Goal: Find specific page/section: Find specific page/section

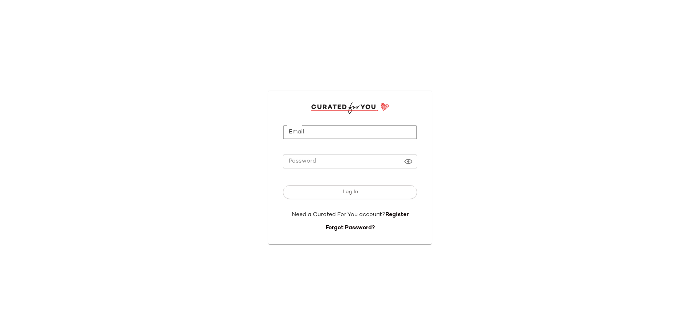
drag, startPoint x: 340, startPoint y: 134, endPoint x: 337, endPoint y: 138, distance: 4.8
click at [340, 134] on input "Email" at bounding box center [350, 132] width 134 height 14
type input "**********"
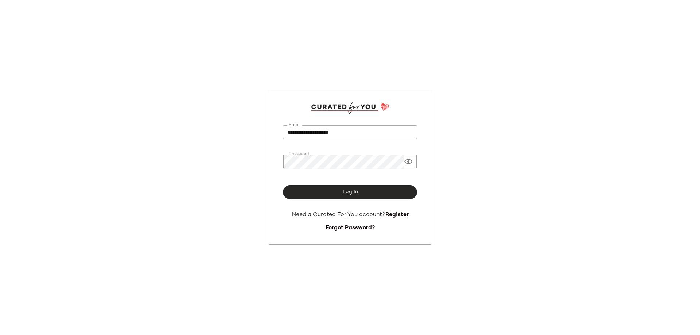
click at [329, 186] on button "Log In" at bounding box center [350, 192] width 134 height 14
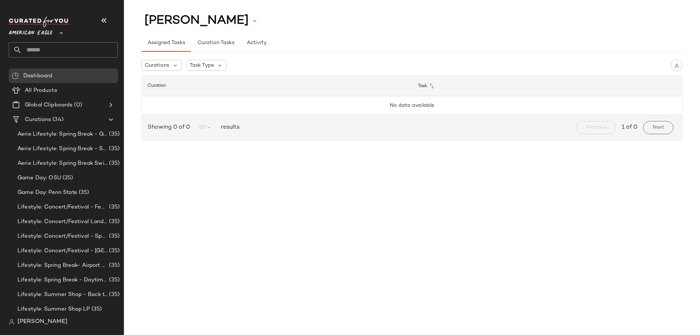
click at [52, 36] on span "American Eagle" at bounding box center [31, 31] width 44 height 13
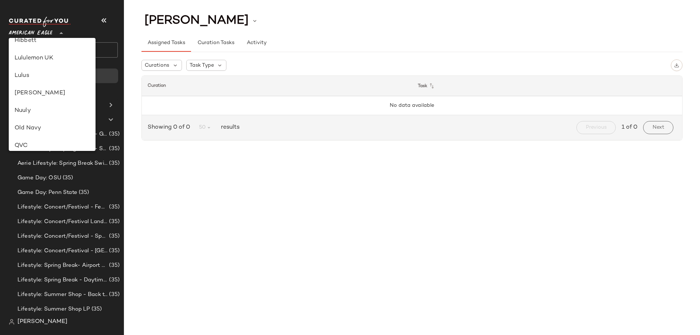
scroll to position [328, 0]
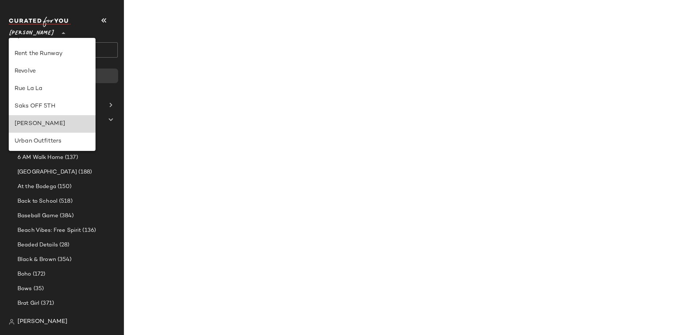
click at [44, 123] on div "[PERSON_NAME]" at bounding box center [52, 124] width 75 height 9
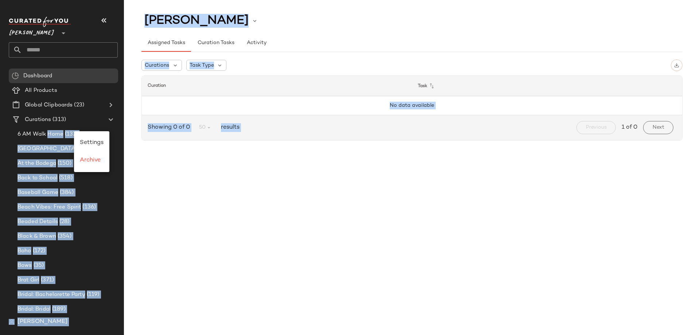
drag, startPoint x: 57, startPoint y: 138, endPoint x: 453, endPoint y: 151, distance: 397.1
click at [462, 147] on div "[PERSON_NAME] ** Dashboard All Products Global Clipboards (23) Curations (313) …" at bounding box center [350, 167] width 700 height 335
click at [362, 190] on div "[PERSON_NAME] Assigned Tasks Curation Tasks Activity Curations Task Type Curati…" at bounding box center [412, 174] width 576 height 324
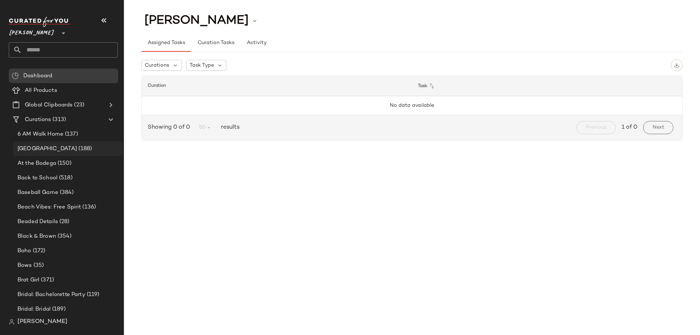
click at [77, 147] on span "(188)" at bounding box center [84, 149] width 15 height 8
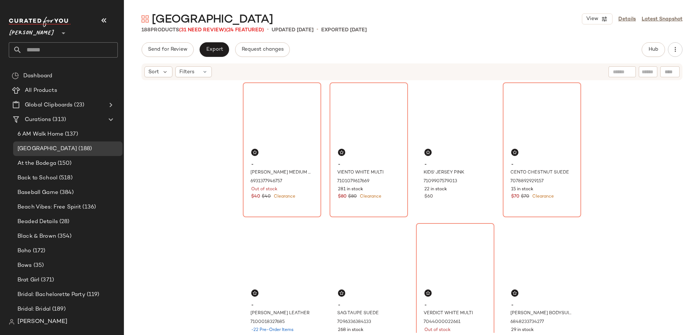
click at [686, 47] on div "Send for Review Export Request changes Hub" at bounding box center [412, 49] width 576 height 15
click at [681, 49] on button "button" at bounding box center [675, 49] width 15 height 15
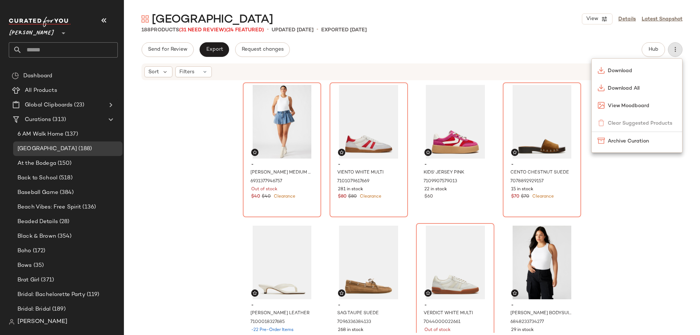
click at [433, 51] on div "Send for Review Export Request changes Hub" at bounding box center [412, 49] width 541 height 15
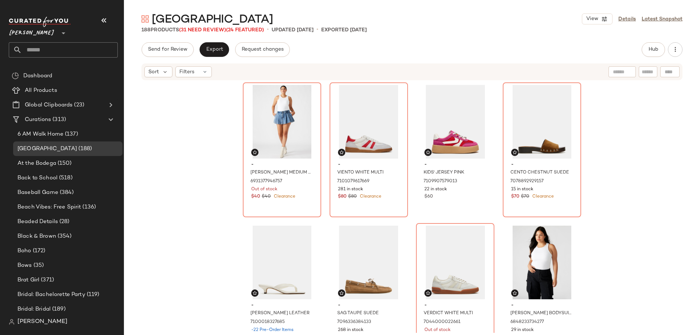
drag, startPoint x: 194, startPoint y: 134, endPoint x: 192, endPoint y: 109, distance: 24.5
click at [192, 109] on div "- [PERSON_NAME] MEDIUM DENIM SKORT 6931377946757 Out of stock $40 $40 Clearance…" at bounding box center [412, 207] width 576 height 252
click at [205, 70] on icon at bounding box center [205, 72] width 6 height 6
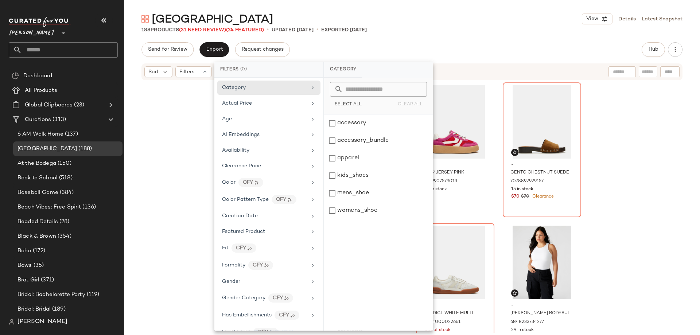
click at [182, 111] on div "- [PERSON_NAME] MEDIUM DENIM SKORT 6931377946757 Out of stock $40 $40 Clearance…" at bounding box center [412, 207] width 576 height 252
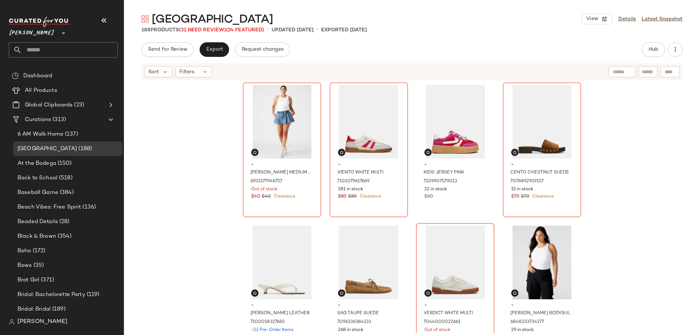
drag, startPoint x: 187, startPoint y: 104, endPoint x: 331, endPoint y: 44, distance: 156.6
drag, startPoint x: 331, startPoint y: 44, endPoint x: 199, endPoint y: 131, distance: 158.5
click at [199, 131] on div "- [PERSON_NAME] MEDIUM DENIM SKORT 6931377946757 Out of stock $40 $40 Clearance…" at bounding box center [412, 207] width 576 height 252
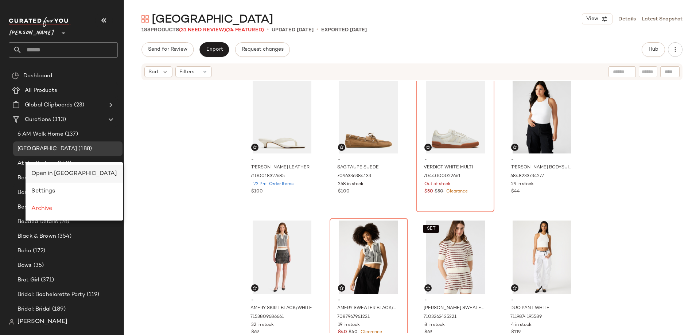
click at [53, 173] on span "Open in [GEOGRAPHIC_DATA]" at bounding box center [74, 174] width 86 height 6
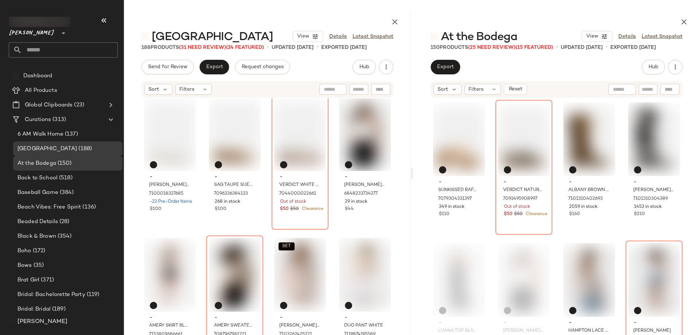
click at [464, 9] on main "Amusement Park View Details Latest Snapshot 188 Products (31 Need Review) (24 F…" at bounding box center [350, 167] width 700 height 335
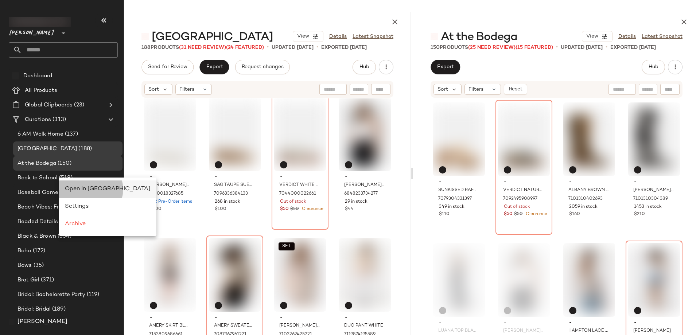
click at [80, 186] on span "Open in [GEOGRAPHIC_DATA]" at bounding box center [108, 189] width 86 height 6
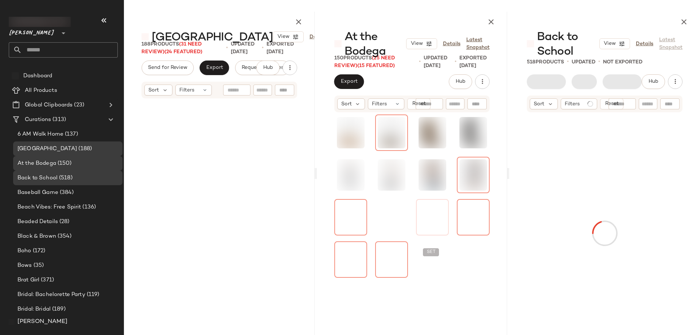
scroll to position [254, 0]
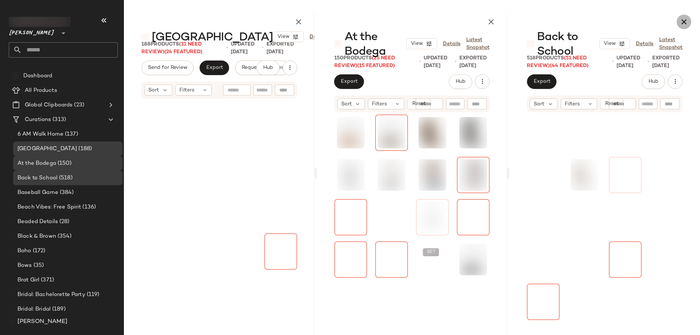
click at [686, 23] on icon "button" at bounding box center [684, 22] width 9 height 9
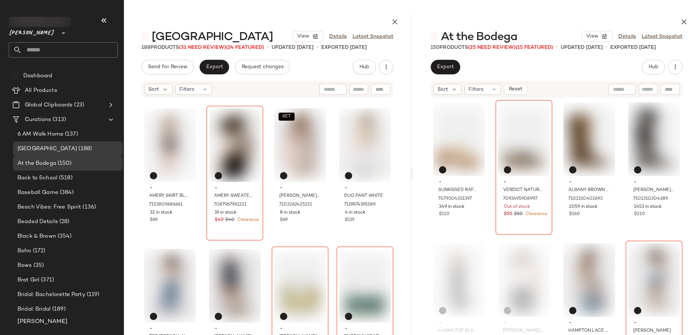
click at [75, 51] on input "text" at bounding box center [70, 49] width 96 height 15
click at [46, 31] on span "[PERSON_NAME]" at bounding box center [32, 31] width 46 height 13
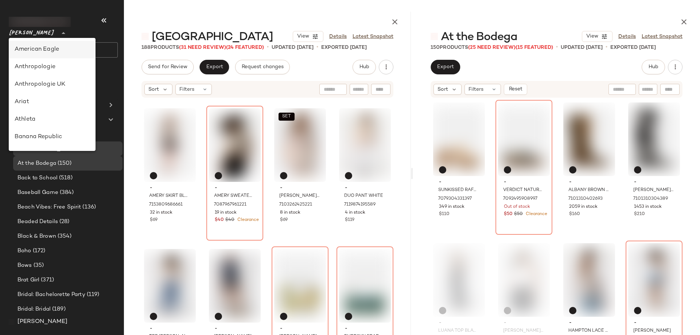
click at [55, 44] on div "American Eagle" at bounding box center [52, 50] width 87 height 18
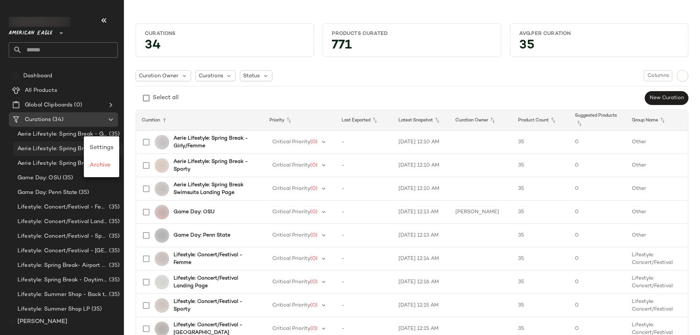
click at [55, 147] on span "Aerie Lifestyle: Spring Break - Sporty" at bounding box center [63, 149] width 90 height 8
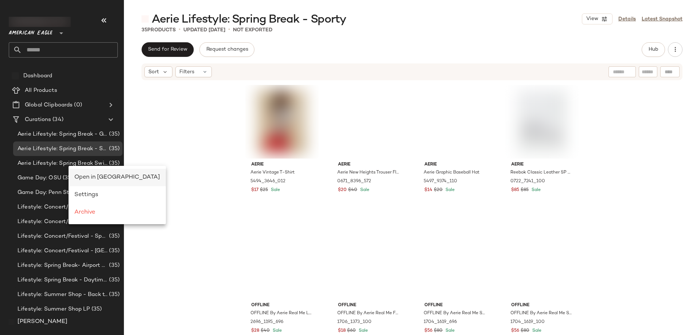
click at [101, 183] on div "Open in [GEOGRAPHIC_DATA]" at bounding box center [117, 178] width 97 height 18
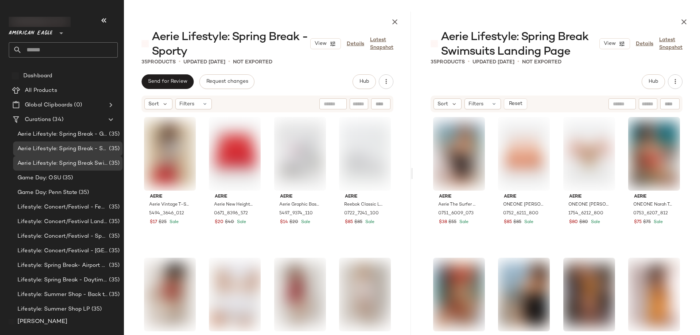
click at [54, 51] on input "text" at bounding box center [70, 49] width 96 height 15
click at [684, 17] on button "button" at bounding box center [684, 22] width 15 height 15
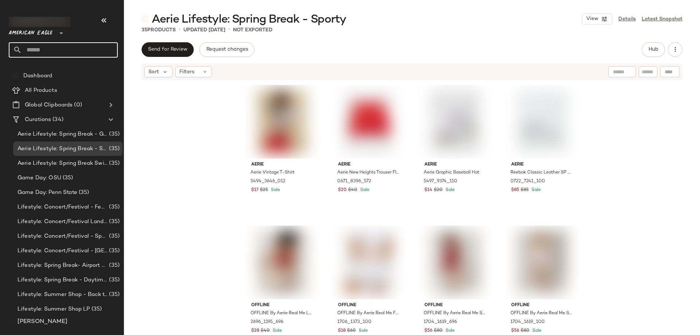
click at [64, 46] on input "text" at bounding box center [70, 49] width 96 height 15
click at [39, 31] on span "American Eagle" at bounding box center [31, 31] width 44 height 13
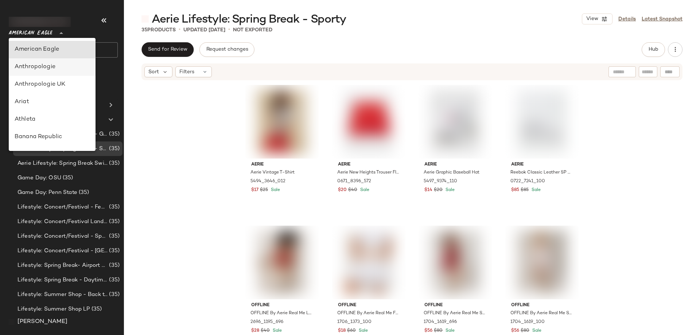
click at [54, 60] on div "Anthropologie" at bounding box center [52, 67] width 87 height 18
type input "**"
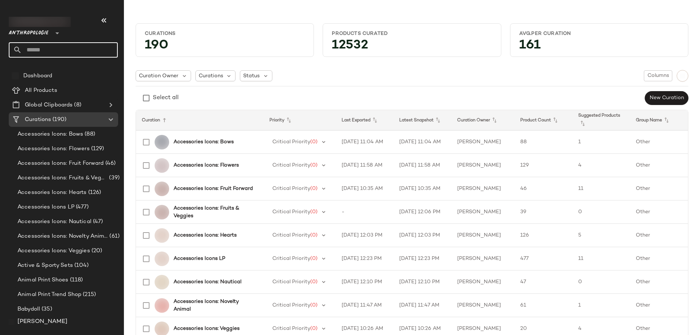
click at [44, 52] on input "text" at bounding box center [70, 49] width 96 height 15
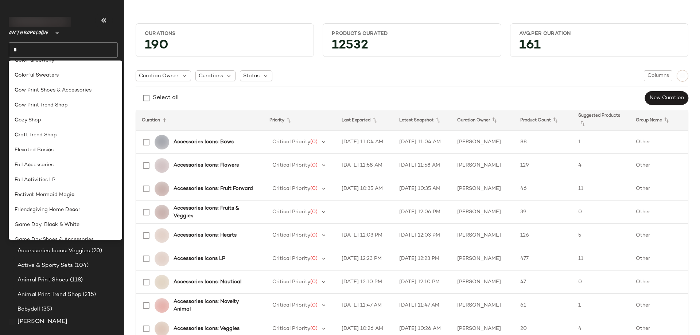
scroll to position [519, 0]
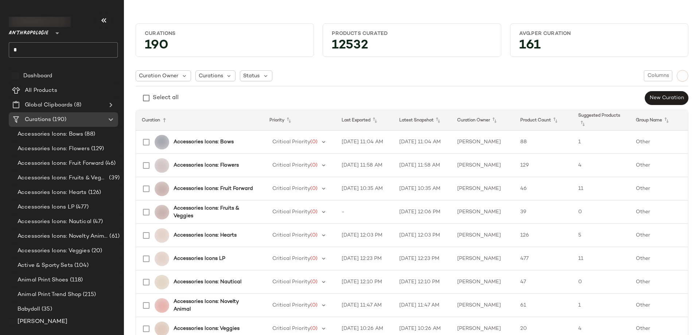
click at [73, 46] on input "*" at bounding box center [63, 49] width 109 height 15
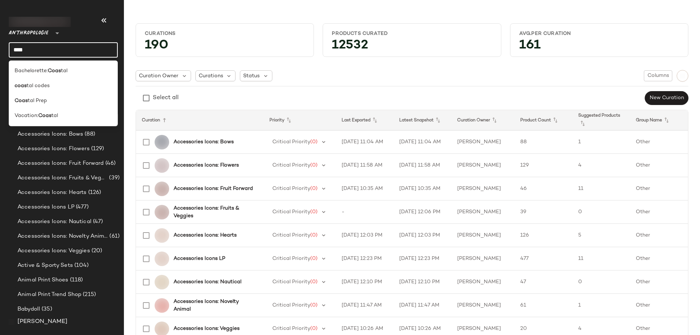
type input "****"
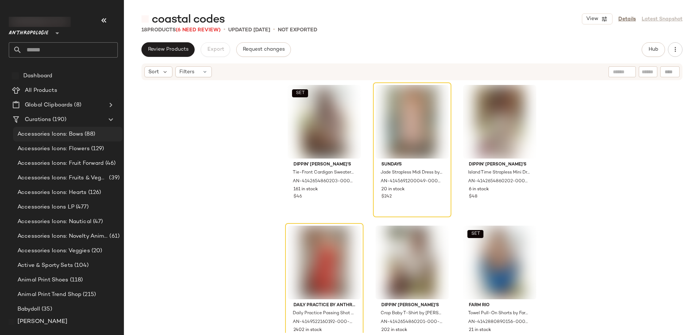
click at [43, 131] on span "Accessories Icons: Bows" at bounding box center [51, 134] width 66 height 8
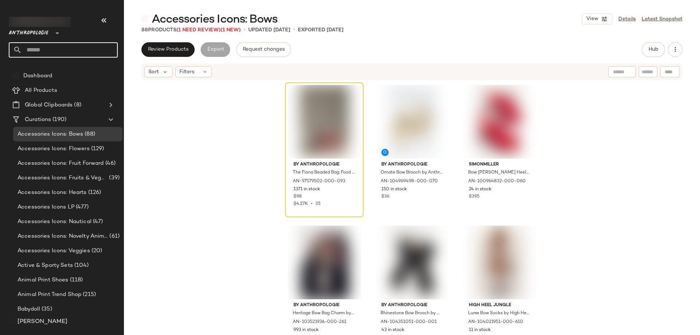
click at [92, 53] on input "text" at bounding box center [70, 49] width 96 height 15
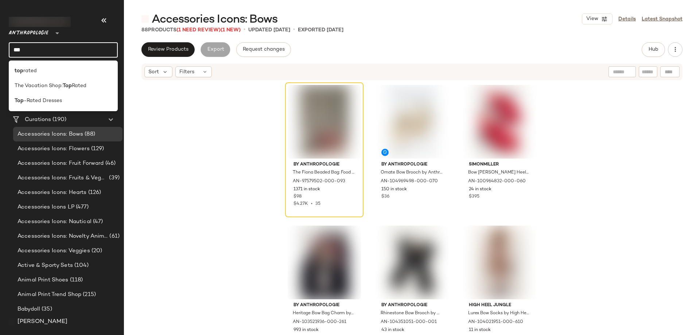
type input "***"
click at [66, 94] on div "Top -Rated Dresses" at bounding box center [63, 100] width 109 height 15
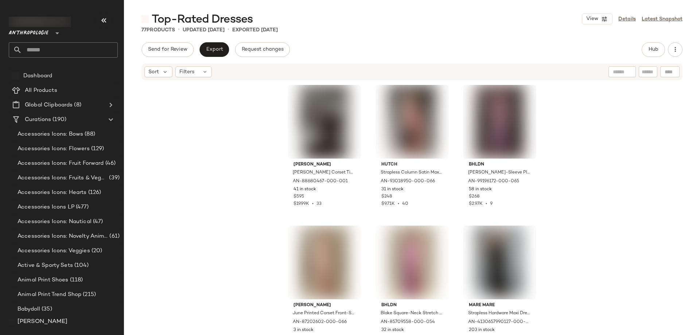
click at [56, 50] on input "text" at bounding box center [70, 49] width 96 height 15
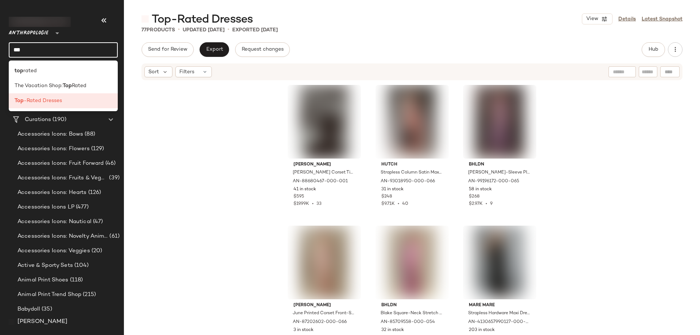
type input "***"
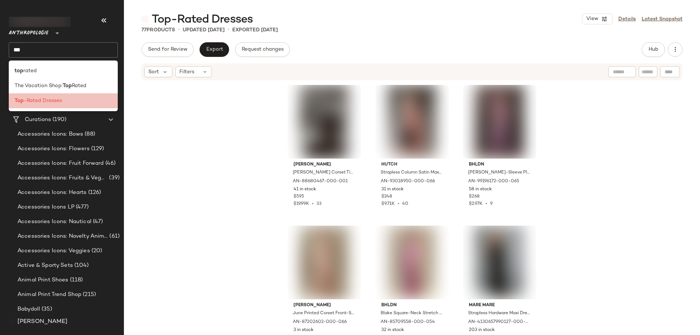
click at [58, 99] on span "-Rated Dresses" at bounding box center [43, 101] width 38 height 8
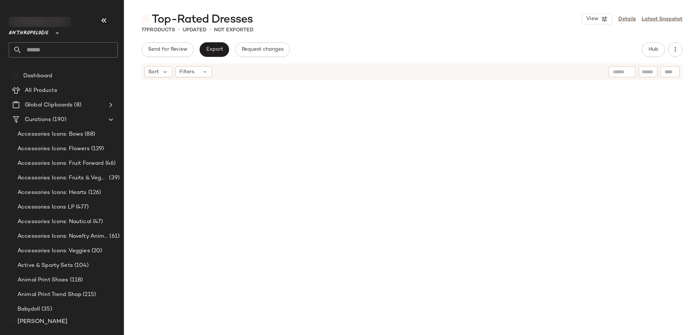
click at [66, 50] on input "text" at bounding box center [70, 49] width 96 height 15
click at [56, 42] on input "text" at bounding box center [70, 49] width 96 height 15
click at [48, 46] on input "text" at bounding box center [70, 49] width 96 height 15
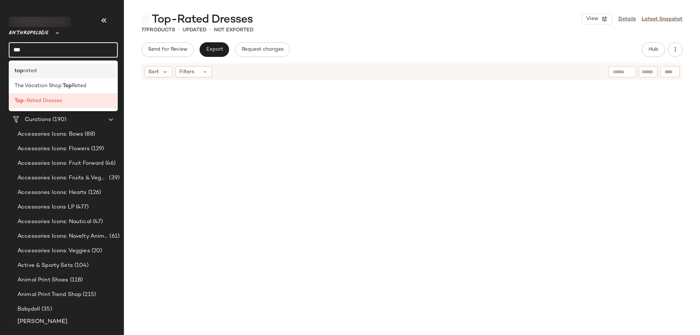
type input "***"
click at [41, 75] on div "top rated" at bounding box center [63, 70] width 109 height 15
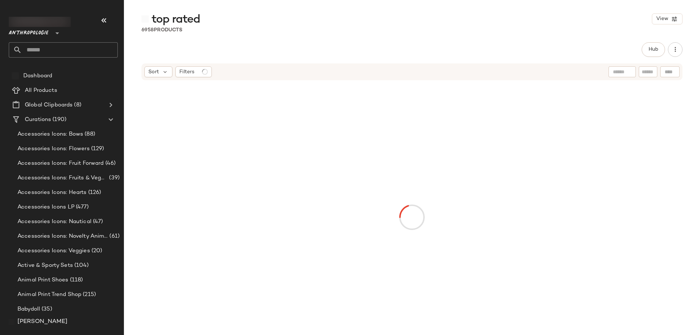
click at [51, 49] on input "text" at bounding box center [70, 49] width 96 height 15
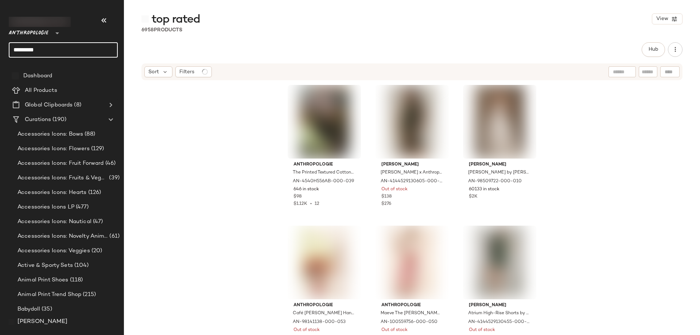
type input "*********"
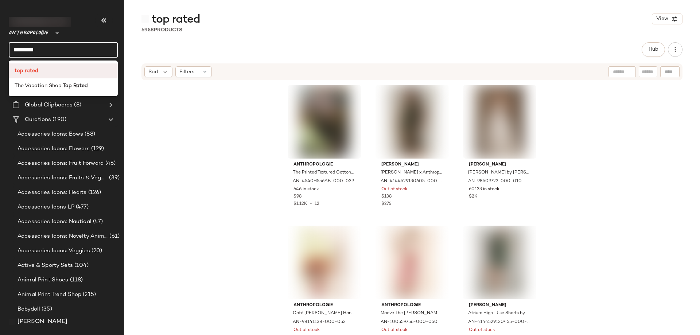
click at [62, 65] on div "top rated" at bounding box center [63, 70] width 109 height 15
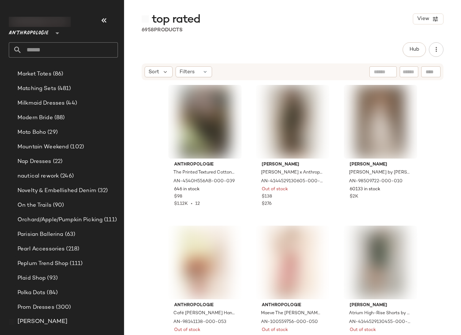
scroll to position [2876, 0]
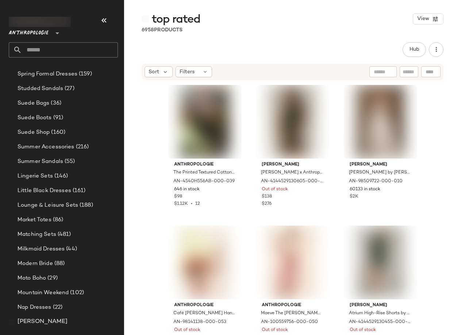
click at [47, 35] on span "Anthropologie" at bounding box center [29, 31] width 40 height 13
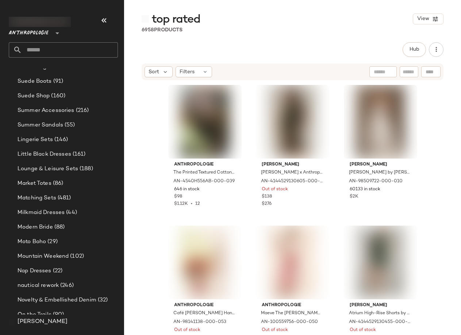
click at [58, 34] on icon at bounding box center [57, 33] width 9 height 9
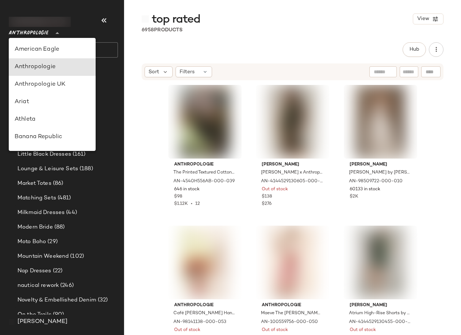
scroll to position [18, 0]
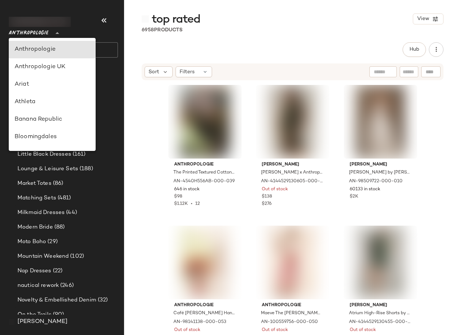
click at [57, 34] on icon at bounding box center [57, 33] width 9 height 9
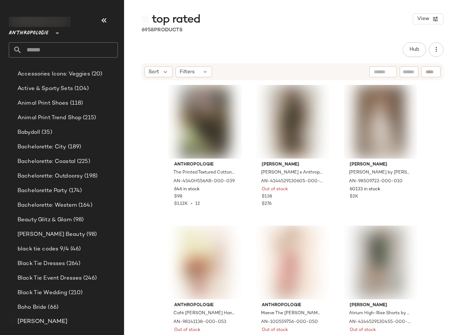
scroll to position [0, 0]
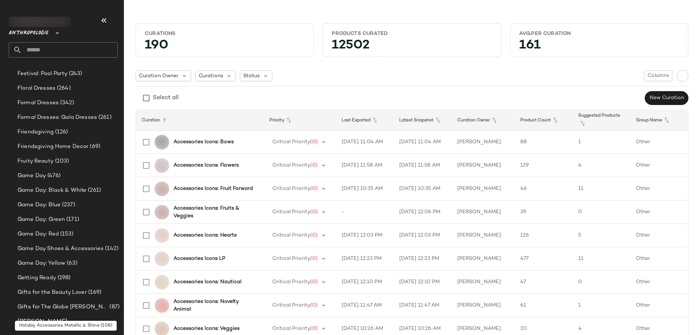
scroll to position [1709, 0]
click at [69, 50] on input "text" at bounding box center [70, 49] width 96 height 15
click at [74, 51] on input "***" at bounding box center [63, 49] width 109 height 15
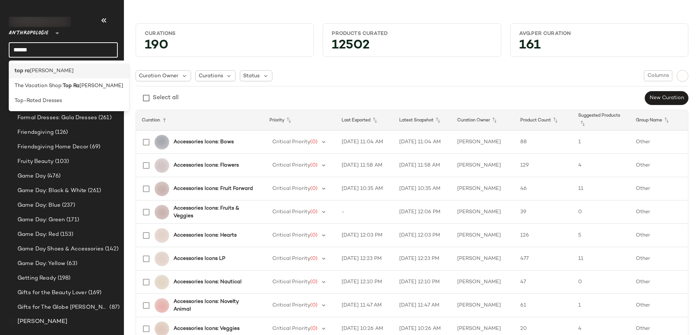
type input "******"
click at [66, 67] on div "top ra ted" at bounding box center [69, 71] width 109 height 8
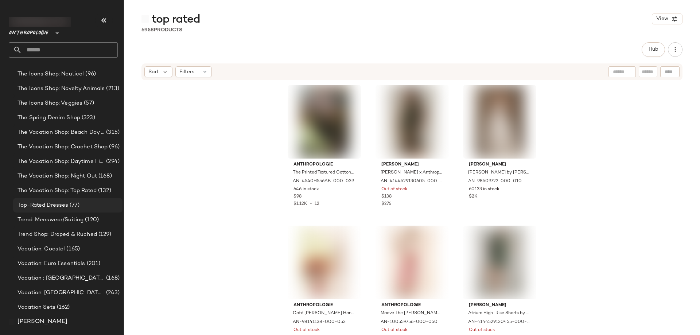
scroll to position [2584, 0]
click at [40, 47] on input "text" at bounding box center [70, 49] width 96 height 15
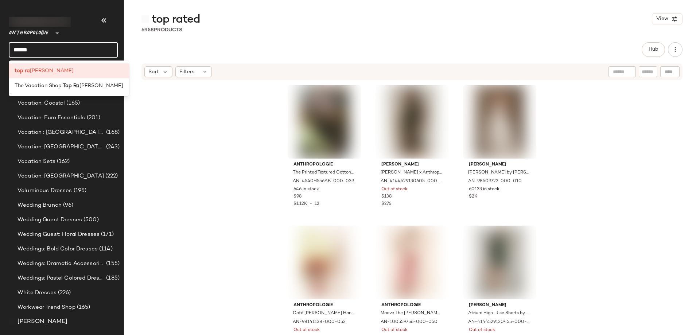
click at [53, 49] on input "******" at bounding box center [63, 49] width 109 height 15
type input "*********"
click at [56, 46] on input "*********" at bounding box center [63, 49] width 109 height 15
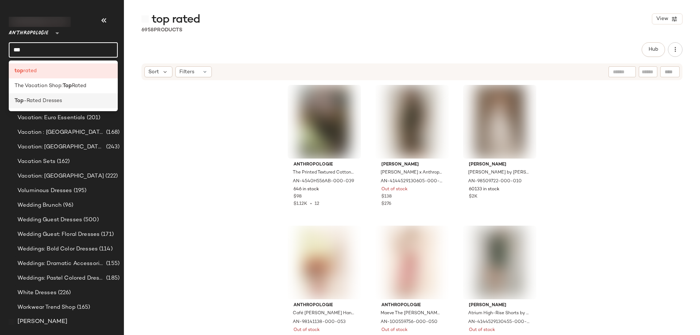
type input "***"
click at [67, 98] on div "Top -Rated Dresses" at bounding box center [63, 101] width 97 height 8
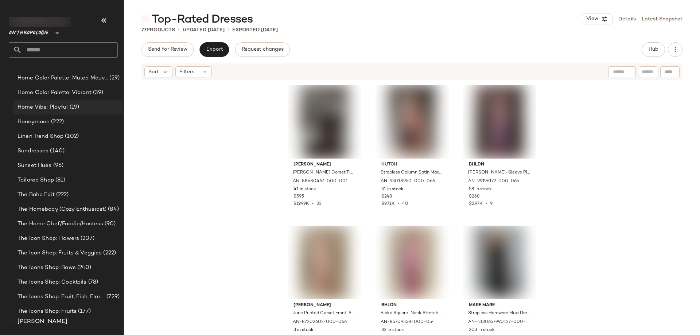
scroll to position [2183, 0]
